Goal: Check status

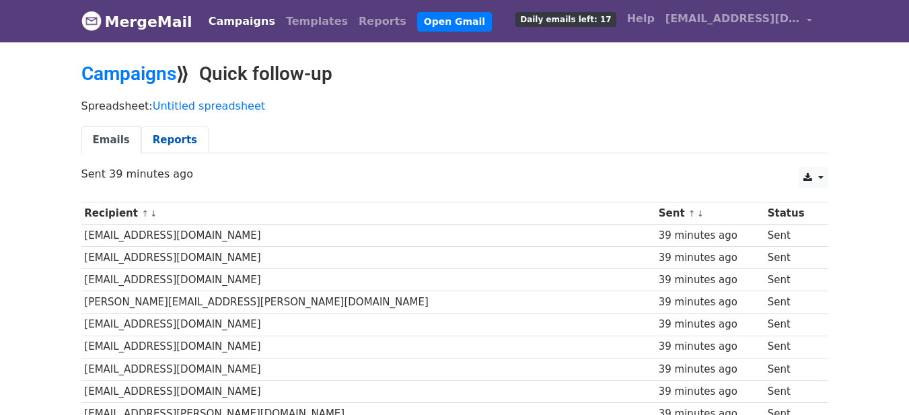
click at [170, 139] on link "Reports" at bounding box center [174, 140] width 67 height 28
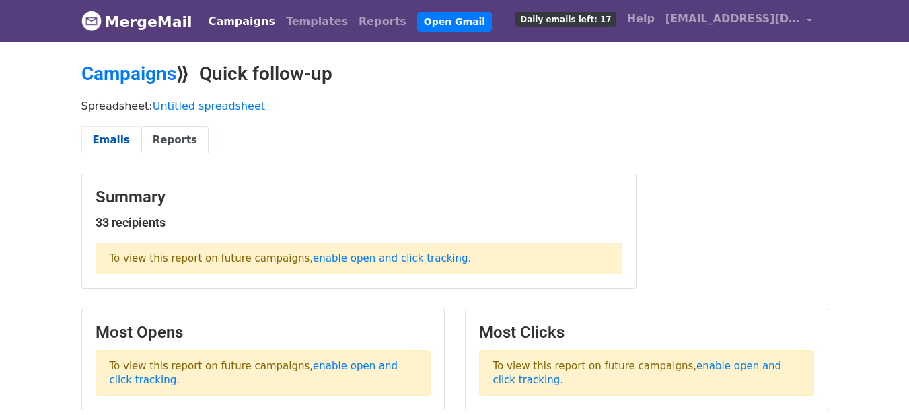
click at [102, 136] on link "Emails" at bounding box center [111, 140] width 60 height 28
